Goal: Check status: Check status

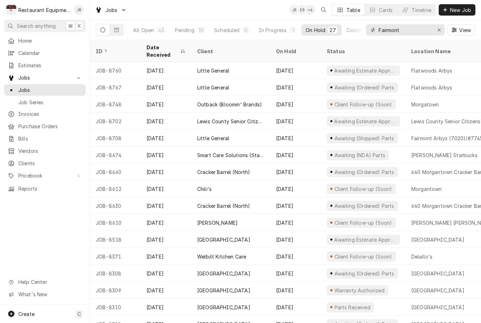
click at [411, 33] on input "Fairmont" at bounding box center [404, 29] width 53 height 11
type input "F"
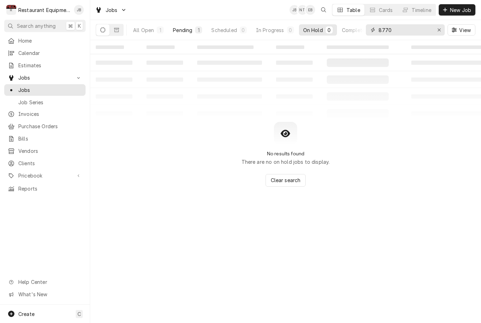
type input "8770"
click at [188, 35] on button "Pending 1" at bounding box center [188, 29] width 38 height 11
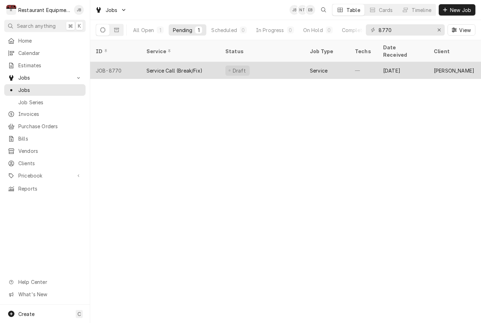
click at [137, 63] on div "JOB-8770" at bounding box center [115, 70] width 51 height 17
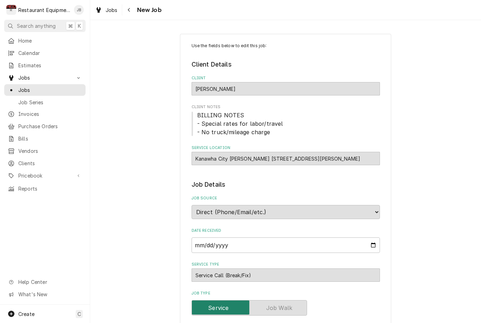
type textarea "x"
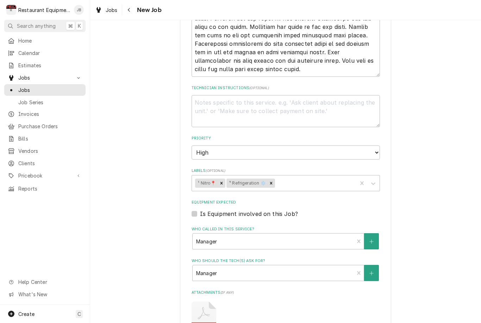
scroll to position [453, 0]
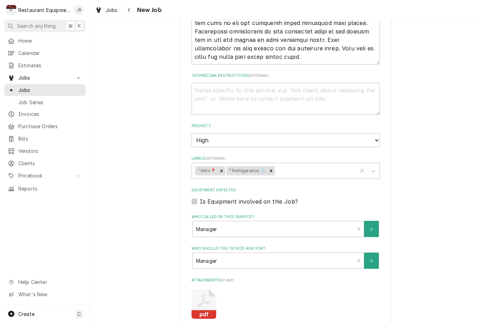
click at [196, 289] on icon "Attachments" at bounding box center [203, 304] width 25 height 30
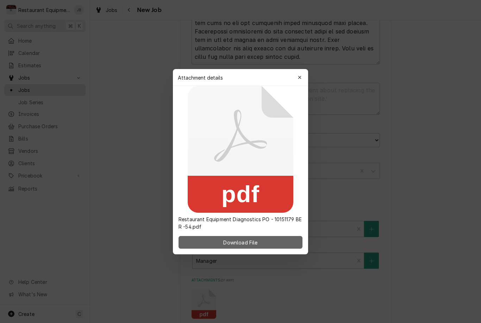
click at [195, 247] on button "Download File" at bounding box center [240, 242] width 124 height 13
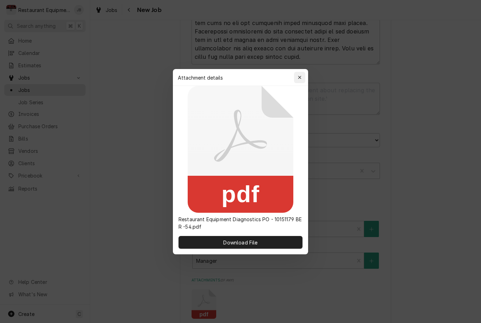
click at [301, 82] on button "button" at bounding box center [299, 77] width 11 height 11
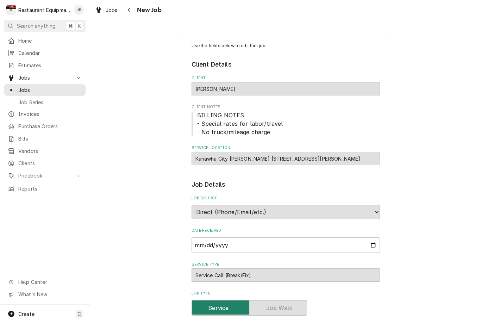
scroll to position [0, 0]
click at [128, 12] on icon "Navigate back" at bounding box center [128, 9] width 3 height 5
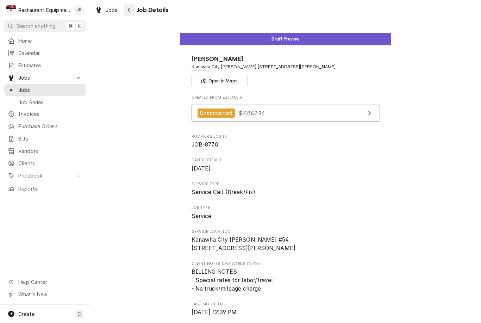
click at [128, 10] on icon "Navigate back" at bounding box center [129, 10] width 2 height 4
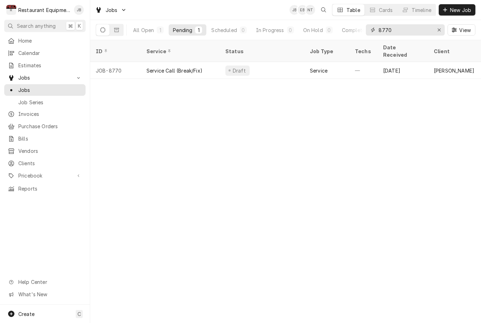
click at [404, 29] on input "8770" at bounding box center [404, 29] width 53 height 11
type input "8"
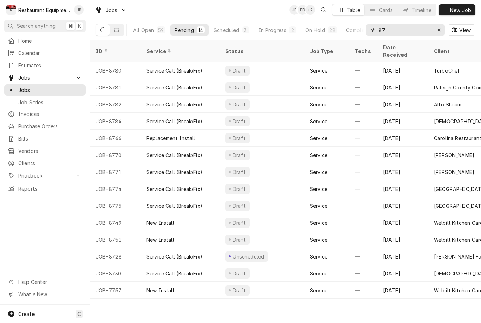
type input "8"
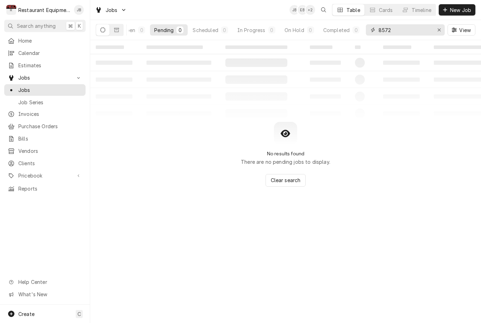
scroll to position [0, 19]
type input "8572"
click at [120, 30] on button "Dynamic Content Wrapper" at bounding box center [116, 29] width 13 height 11
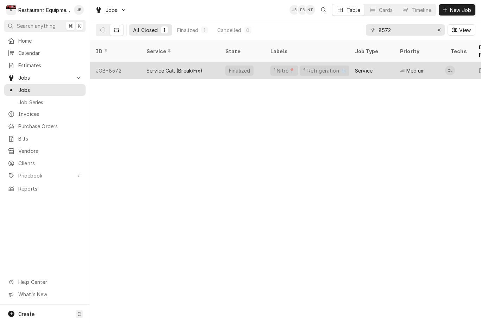
click at [213, 69] on div "Service Call (Break/Fix)" at bounding box center [180, 70] width 79 height 17
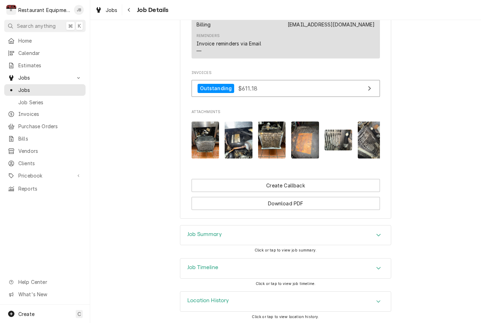
scroll to position [541, 0]
click at [190, 240] on div "Job Summary" at bounding box center [285, 236] width 210 height 20
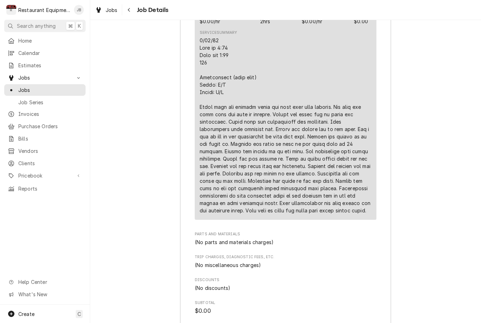
scroll to position [950, 0]
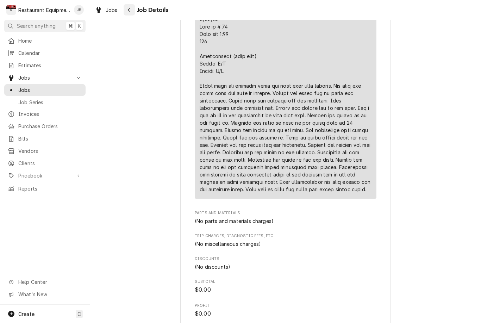
click at [130, 11] on icon "Navigate back" at bounding box center [128, 9] width 3 height 5
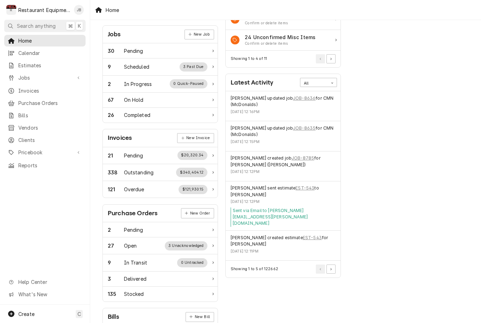
scroll to position [94, 0]
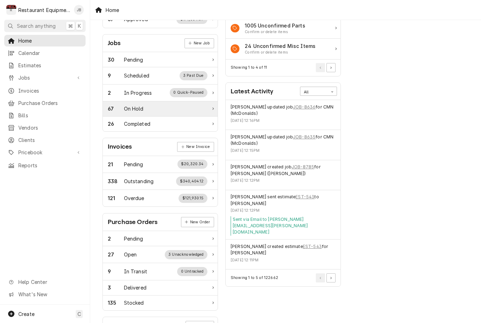
click at [183, 107] on div "67 On Hold" at bounding box center [158, 108] width 100 height 7
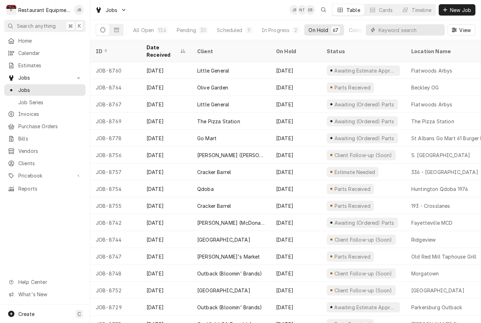
click at [389, 32] on input "Dynamic Content Wrapper" at bounding box center [409, 29] width 63 height 11
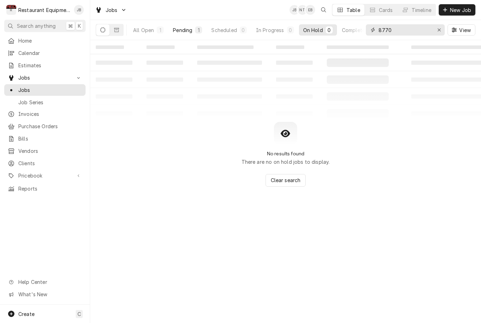
type input "8770"
click at [189, 32] on div "Pending" at bounding box center [182, 29] width 19 height 7
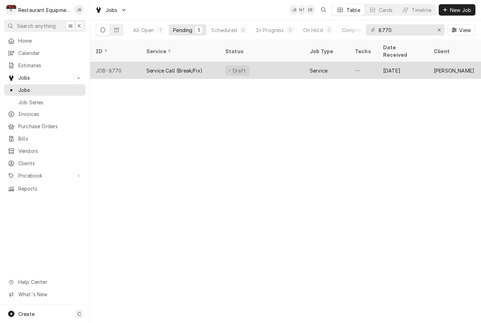
click at [192, 67] on div "Service Call (Break/Fix)" at bounding box center [174, 70] width 56 height 7
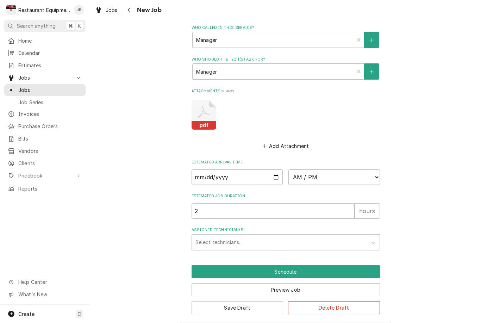
scroll to position [642, 0]
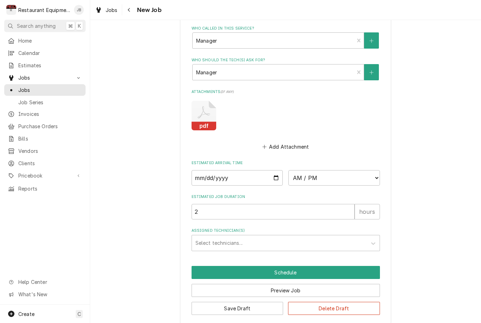
click at [201, 111] on icon "Attachments" at bounding box center [203, 116] width 25 height 30
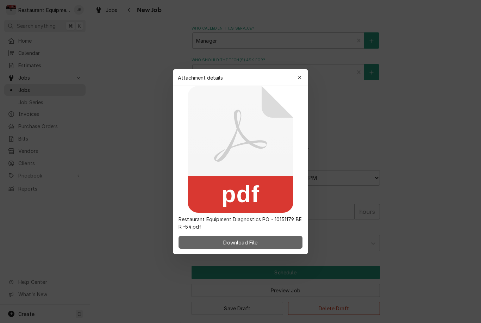
click at [204, 248] on button "Download File" at bounding box center [240, 242] width 124 height 13
type textarea "x"
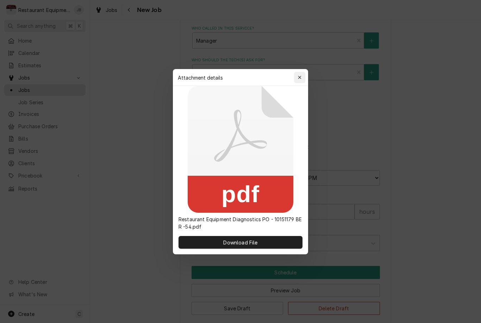
click at [296, 79] on div "button" at bounding box center [299, 77] width 7 height 7
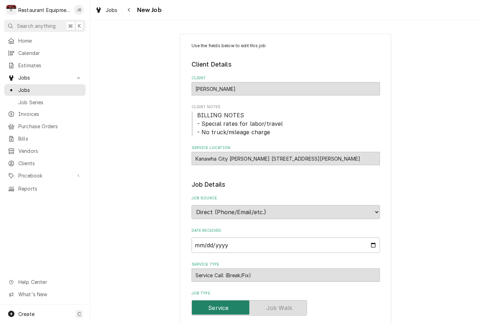
scroll to position [0, 0]
click at [129, 6] on div "Navigate back" at bounding box center [129, 9] width 7 height 7
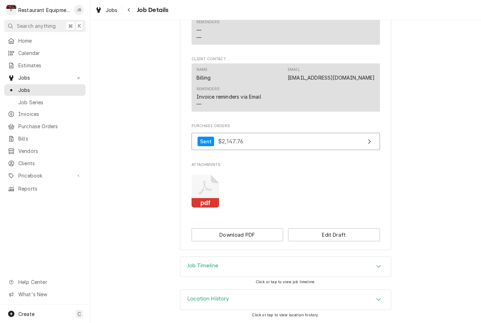
scroll to position [666, 0]
click at [204, 191] on icon "Attachments" at bounding box center [205, 191] width 28 height 33
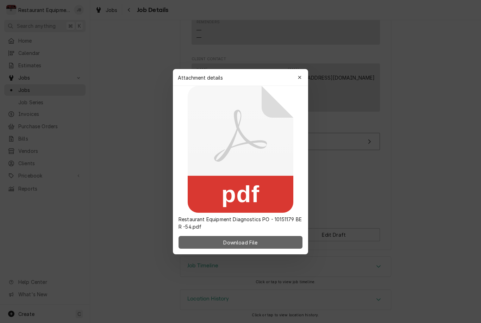
click at [212, 241] on button "Download File" at bounding box center [240, 242] width 124 height 13
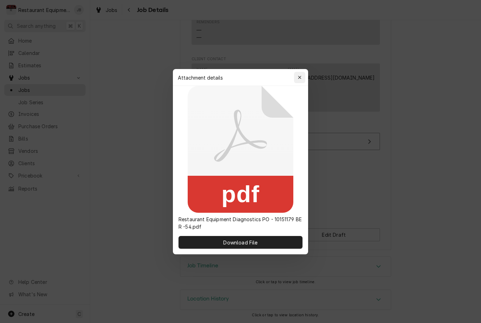
click at [298, 77] on icon "button" at bounding box center [300, 77] width 4 height 5
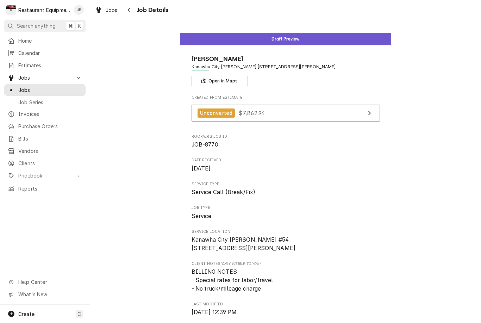
scroll to position [0, 0]
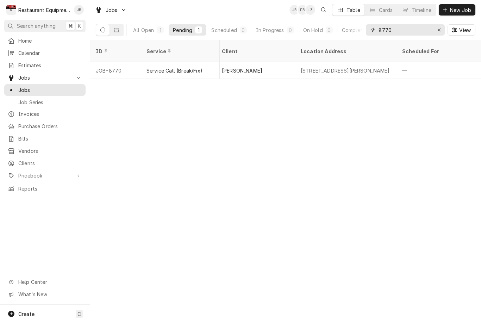
click at [401, 32] on input "8770" at bounding box center [404, 29] width 53 height 11
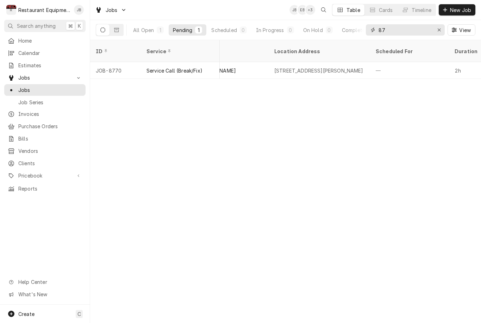
scroll to position [0, 239]
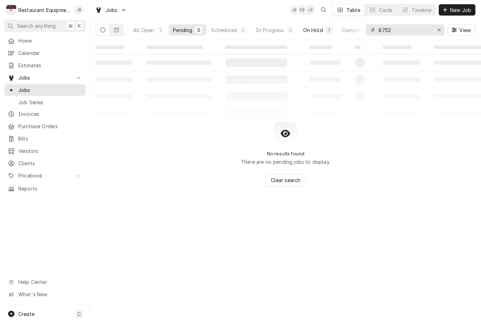
type input "8752"
click at [325, 32] on button "On Hold 1" at bounding box center [318, 29] width 38 height 11
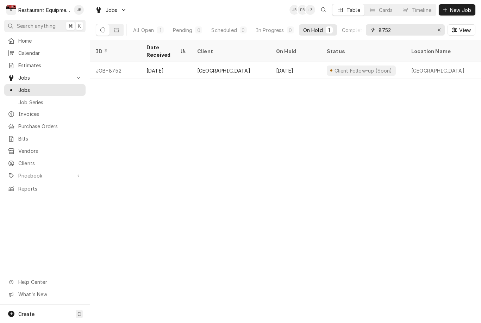
click at [408, 30] on input "8752" at bounding box center [404, 29] width 53 height 11
click at [440, 27] on div "Erase input" at bounding box center [438, 29] width 7 height 7
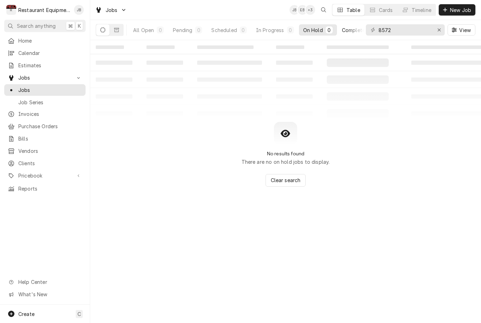
click at [351, 34] on button "Completed 0" at bounding box center [360, 29] width 45 height 11
click at [413, 30] on input "8572" at bounding box center [404, 29] width 53 height 11
type input "8"
type input "8770"
click at [192, 34] on button "Pending 1" at bounding box center [188, 29] width 38 height 11
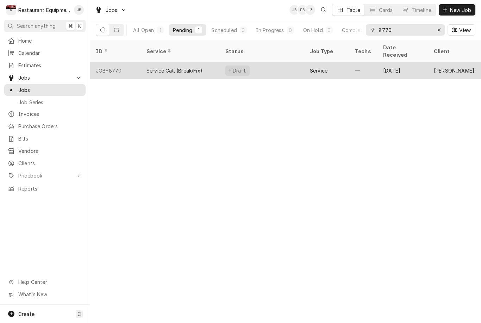
click at [287, 65] on div "Draft" at bounding box center [262, 70] width 84 height 17
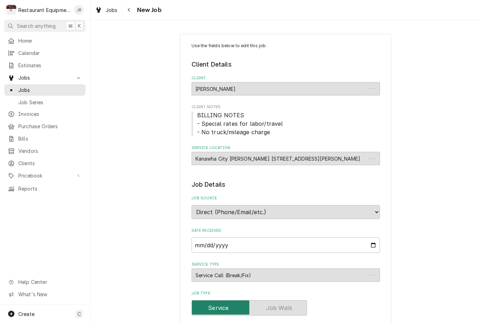
type textarea "x"
